Goal: Task Accomplishment & Management: Manage account settings

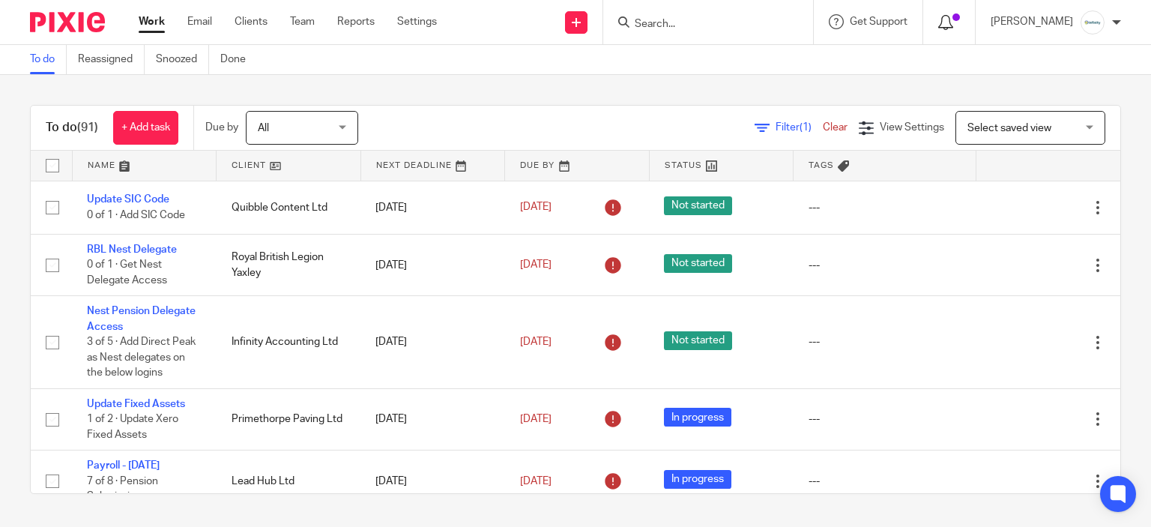
click at [953, 17] on icon at bounding box center [945, 22] width 15 height 15
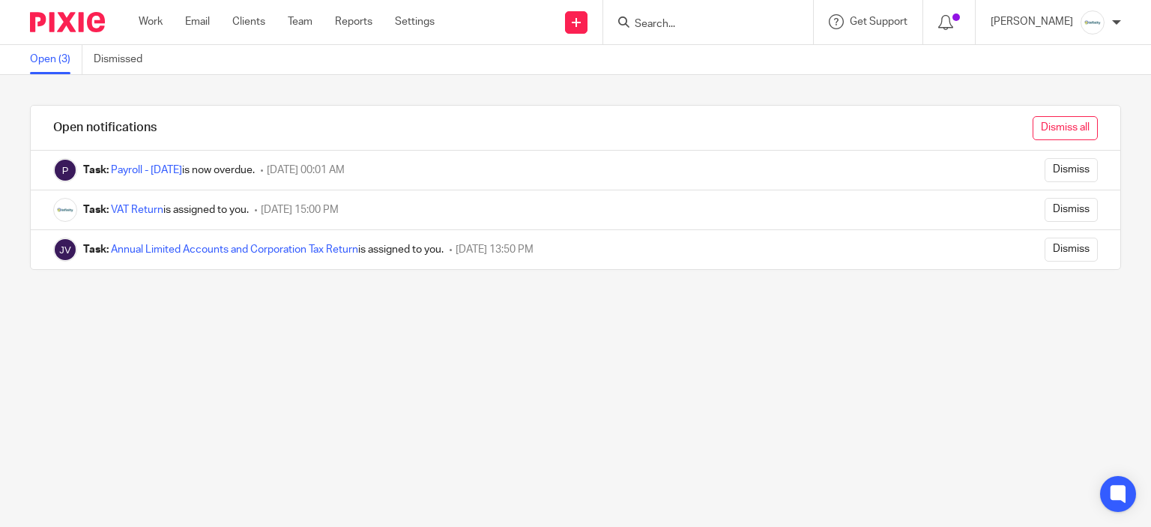
click at [1054, 130] on input "Dismiss all" at bounding box center [1064, 128] width 65 height 24
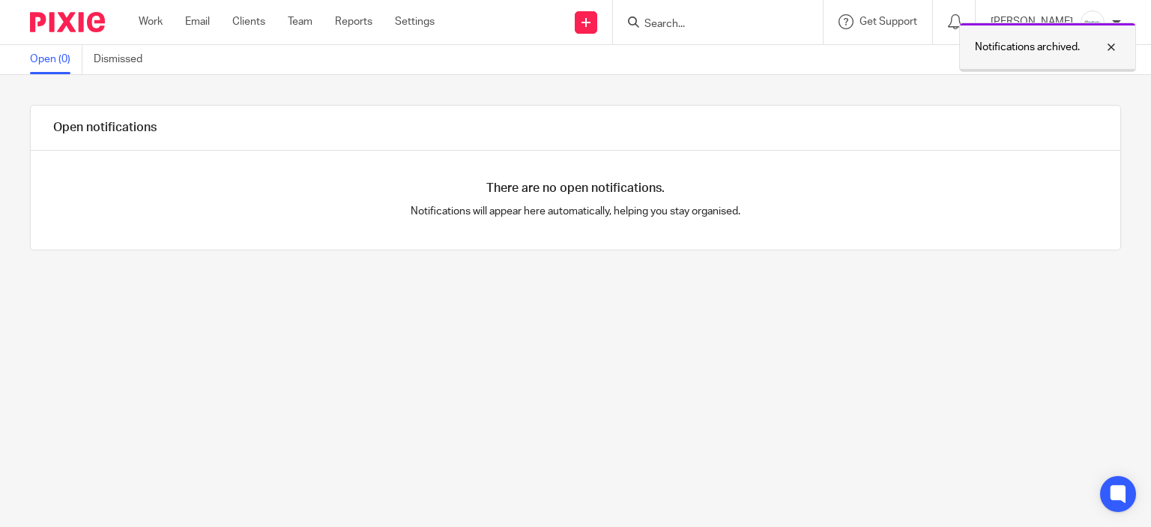
click at [1114, 44] on div at bounding box center [1100, 47] width 40 height 18
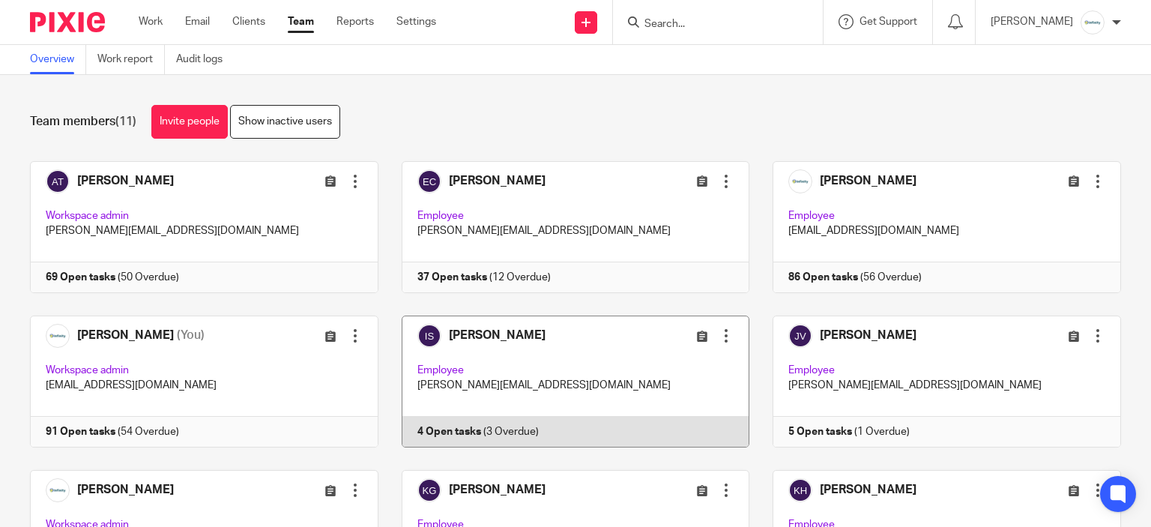
click at [548, 366] on link at bounding box center [564, 381] width 372 height 132
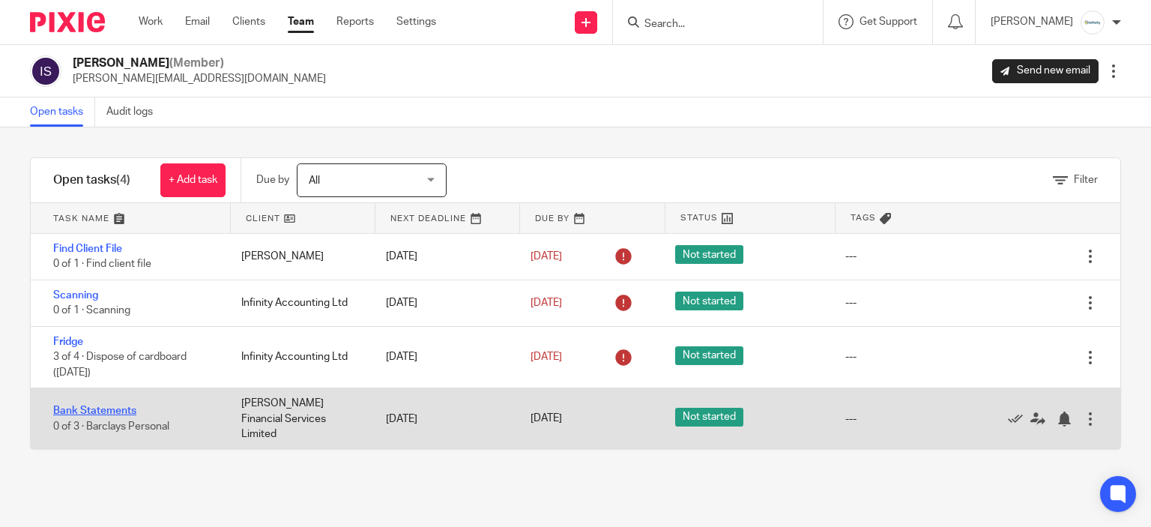
click at [116, 405] on link "Bank Statements" at bounding box center [94, 410] width 83 height 10
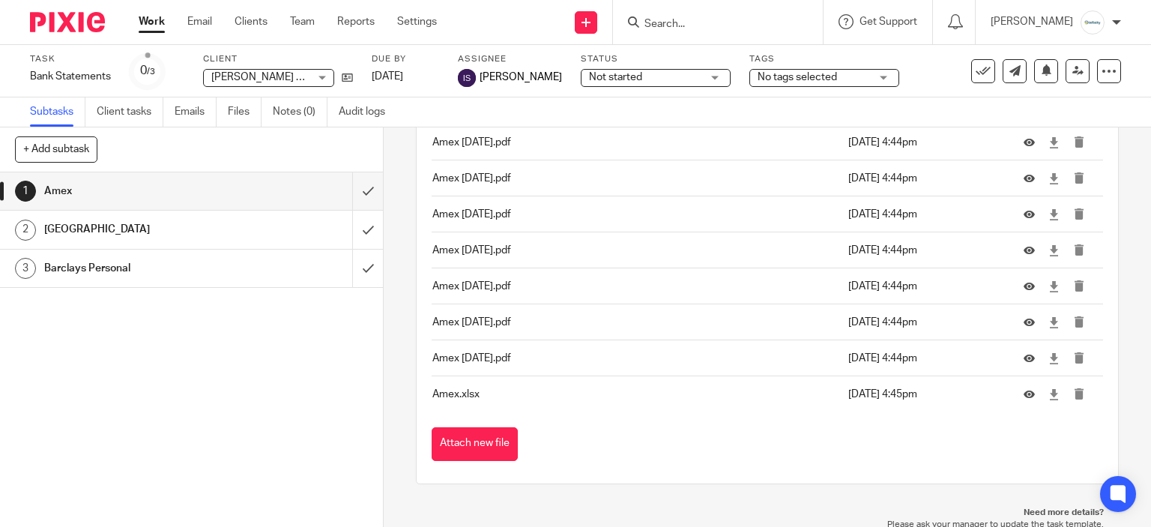
scroll to position [389, 0]
click at [144, 273] on h1 "Barclays Personal" at bounding box center [142, 268] width 196 height 22
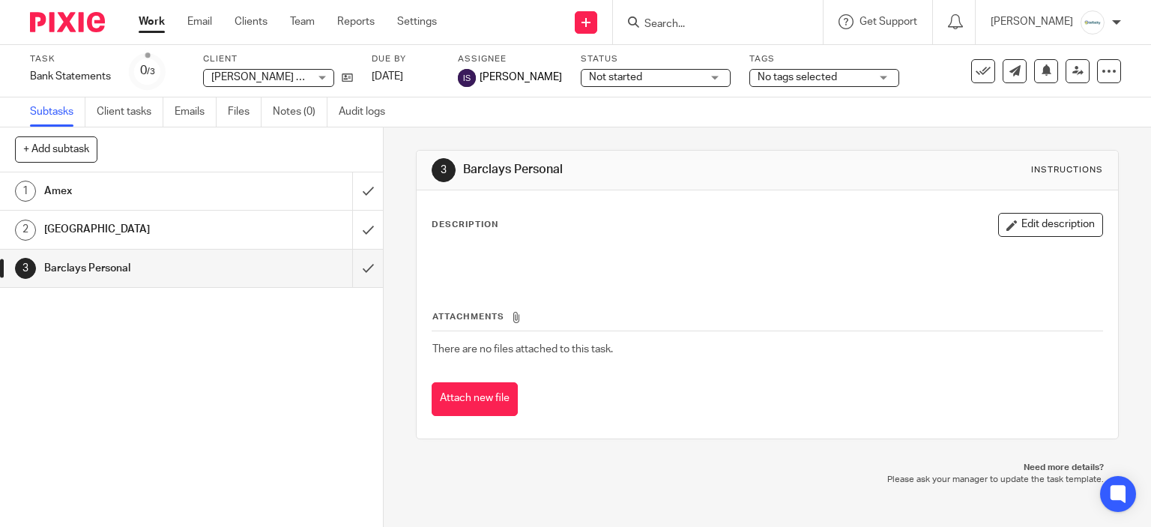
click at [31, 164] on div "+ Add subtask Cancel + Add" at bounding box center [191, 149] width 383 height 45
click at [34, 155] on button "+ Add subtask" at bounding box center [56, 148] width 82 height 25
type input "Barclays Personal 2"
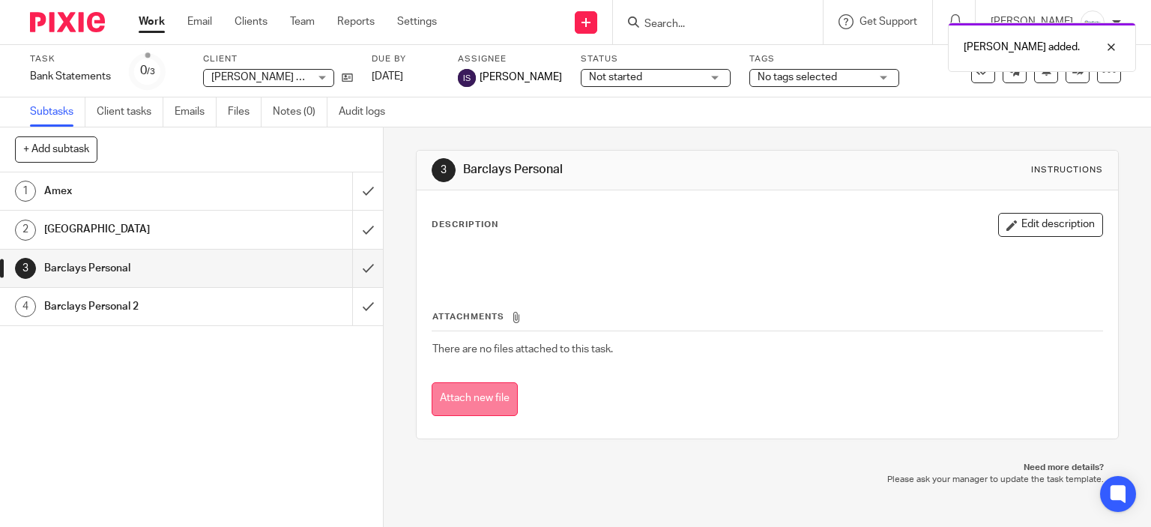
click at [473, 390] on button "Attach new file" at bounding box center [475, 399] width 86 height 34
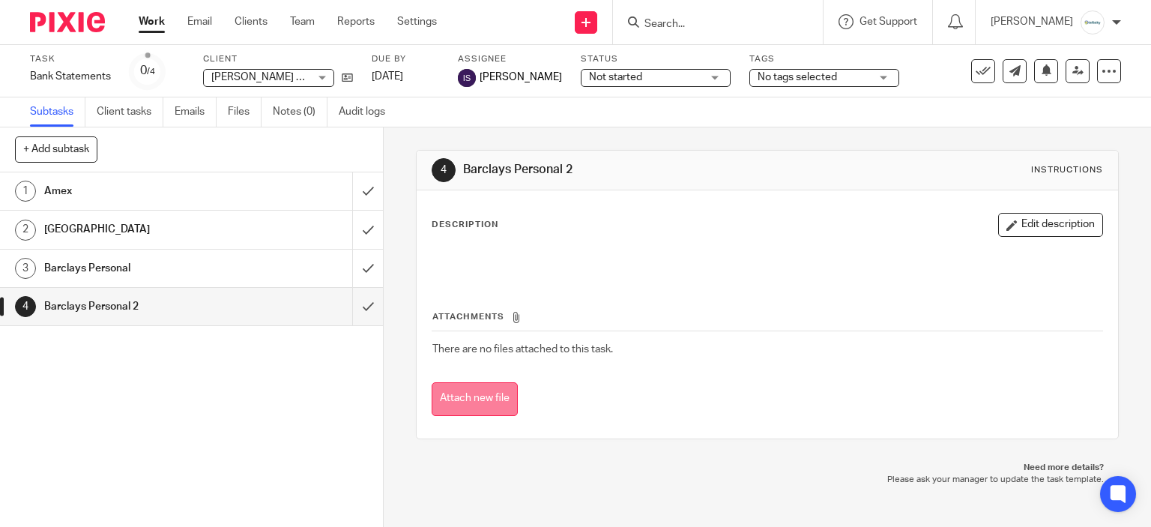
click at [447, 382] on button "Attach new file" at bounding box center [475, 399] width 86 height 34
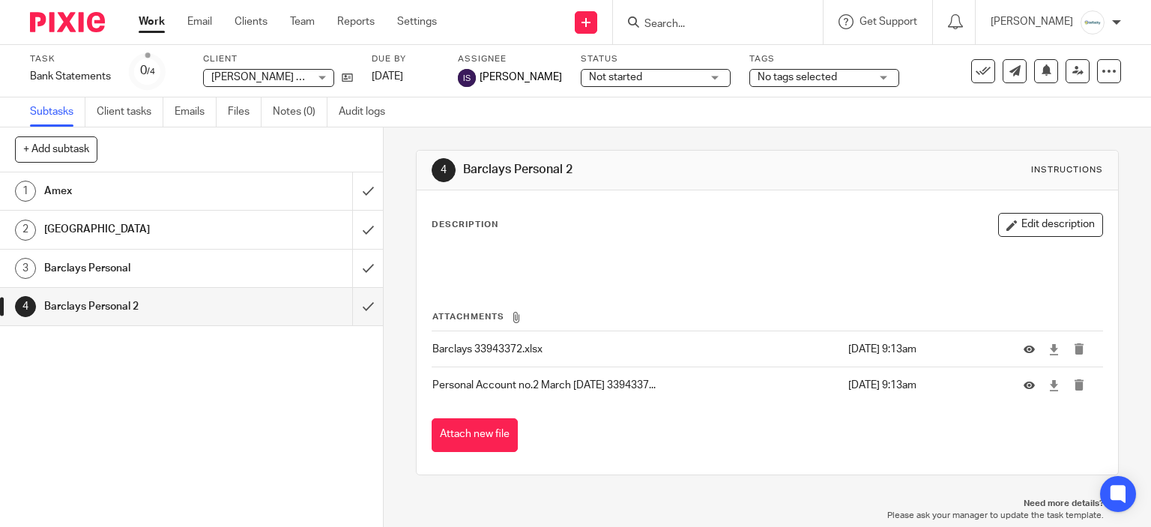
drag, startPoint x: 694, startPoint y: 206, endPoint x: 712, endPoint y: 91, distance: 116.9
click at [702, 147] on div "4 Barclays Personal 2 Instructions Description Edit description Attachments Bar…" at bounding box center [767, 312] width 703 height 370
click at [716, 207] on div "Description Edit description Attachments Barclays 33943372.xlsx [DATE] 9:13am P…" at bounding box center [768, 332] width 702 height 284
click at [153, 40] on div "Work Email Clients Team Reports Settings Work Email Clients Team Reports Settin…" at bounding box center [292, 22] width 336 height 44
click at [148, 28] on link "Work" at bounding box center [152, 21] width 26 height 15
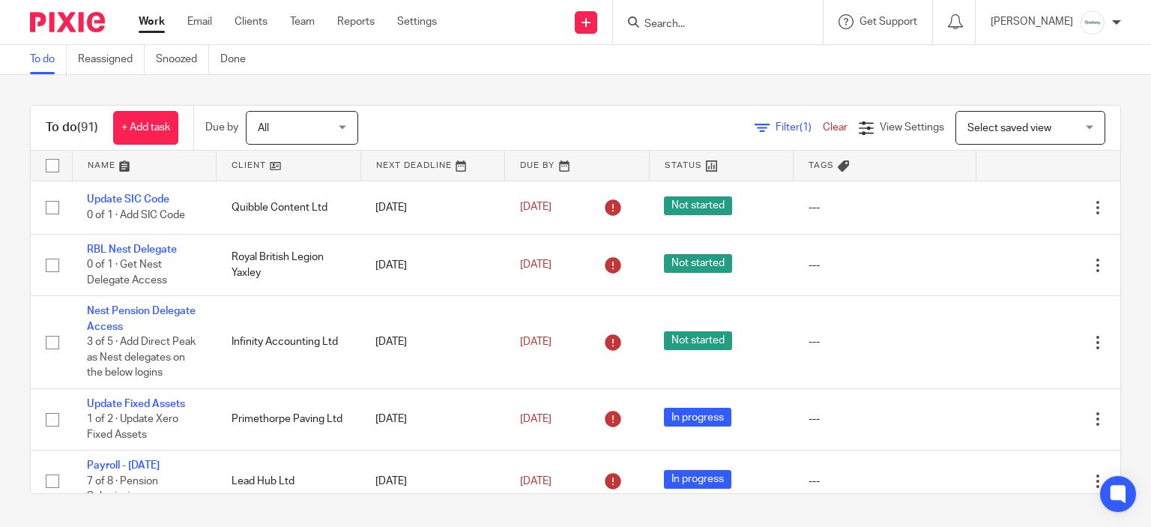
click at [1057, 517] on div "To do (91) + Add task Due by All All [DATE] [DATE] This week Next week This mon…" at bounding box center [575, 299] width 1151 height 449
